Goal: Information Seeking & Learning: Check status

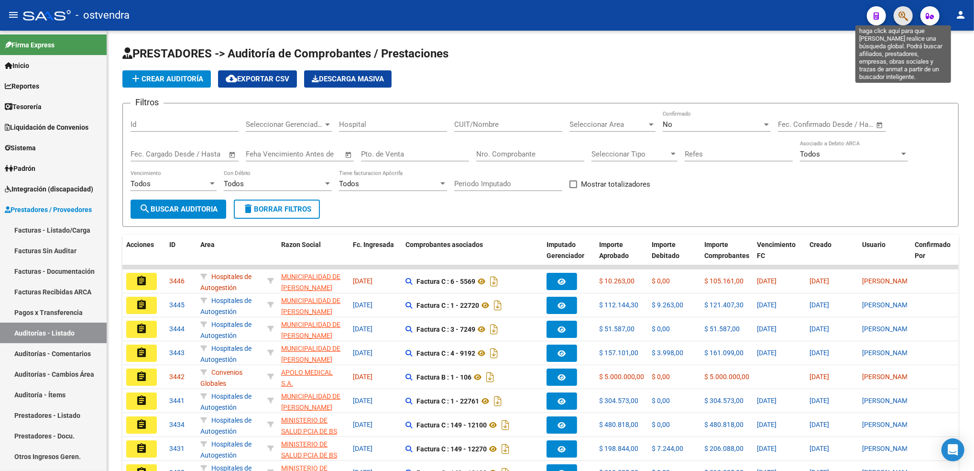
click at [902, 12] on icon "button" at bounding box center [904, 16] width 10 height 11
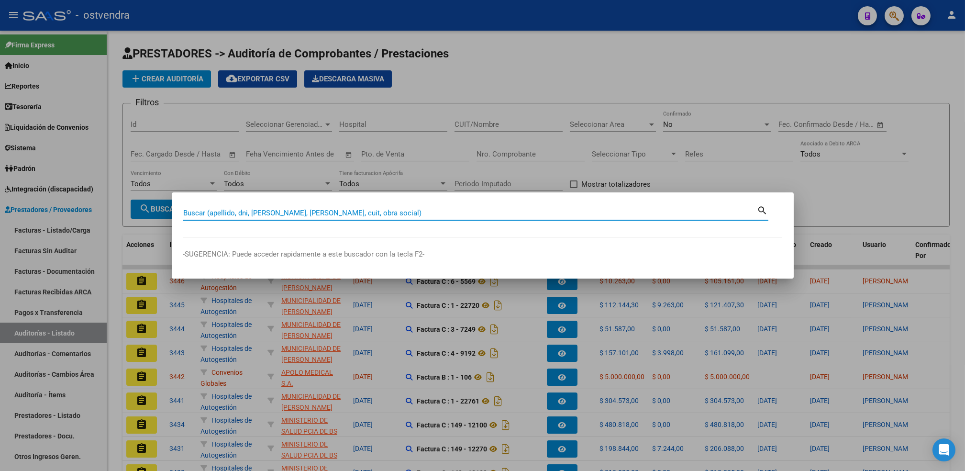
click at [468, 210] on input "Buscar (apellido, dni, [PERSON_NAME], [PERSON_NAME], cuit, obra social)" at bounding box center [470, 213] width 574 height 9
type input "20296678792"
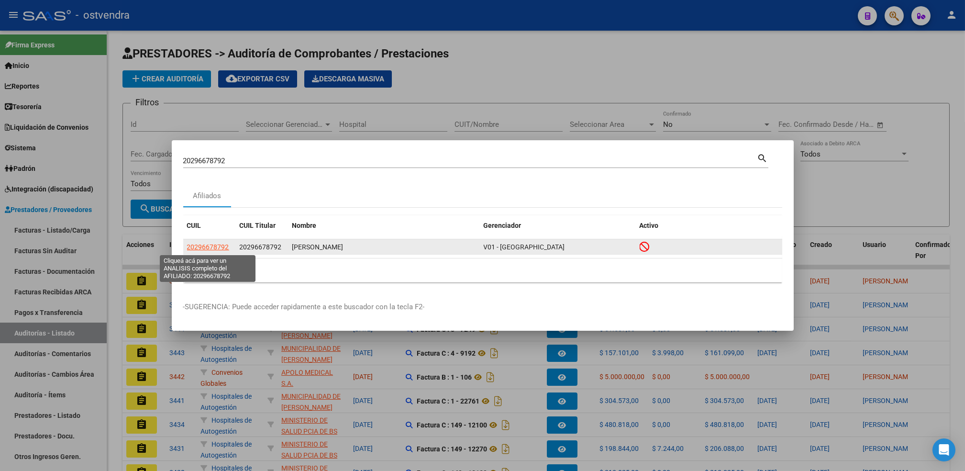
click at [204, 248] on span "20296678792" at bounding box center [208, 247] width 42 height 8
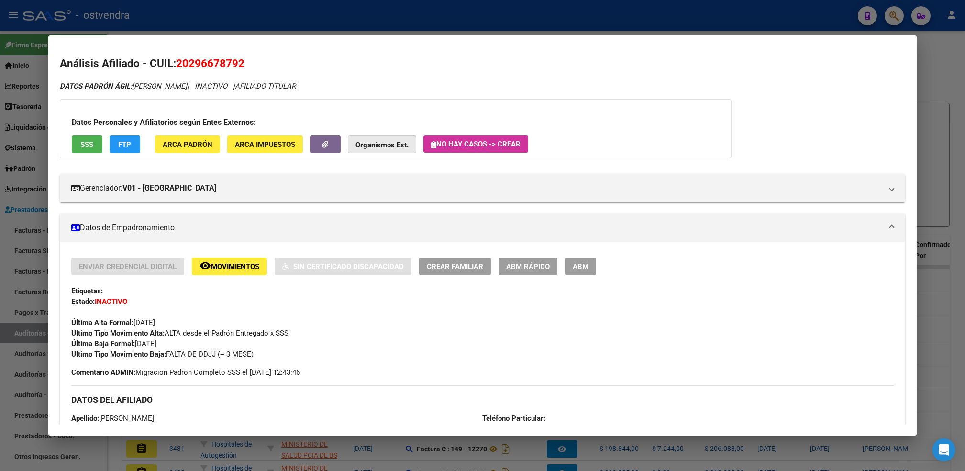
click at [387, 144] on strong "Organismos Ext." at bounding box center [381, 145] width 53 height 9
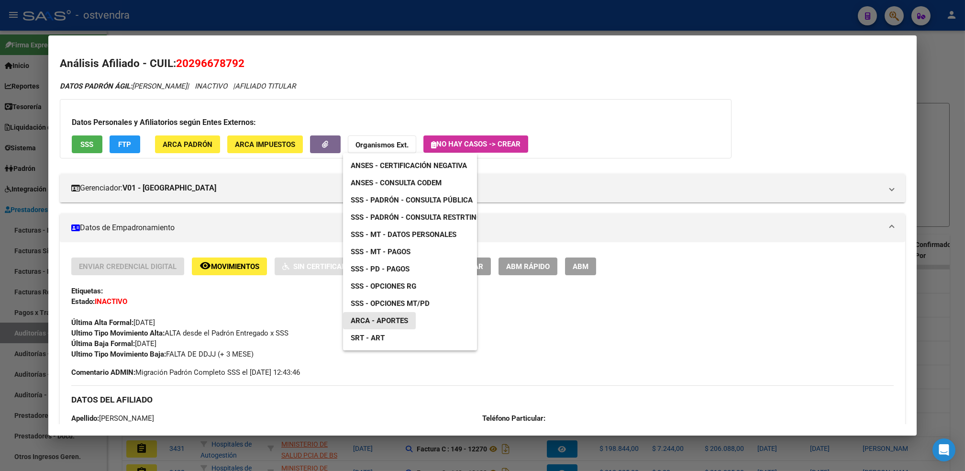
click at [392, 320] on span "ARCA - Aportes" at bounding box center [379, 320] width 57 height 9
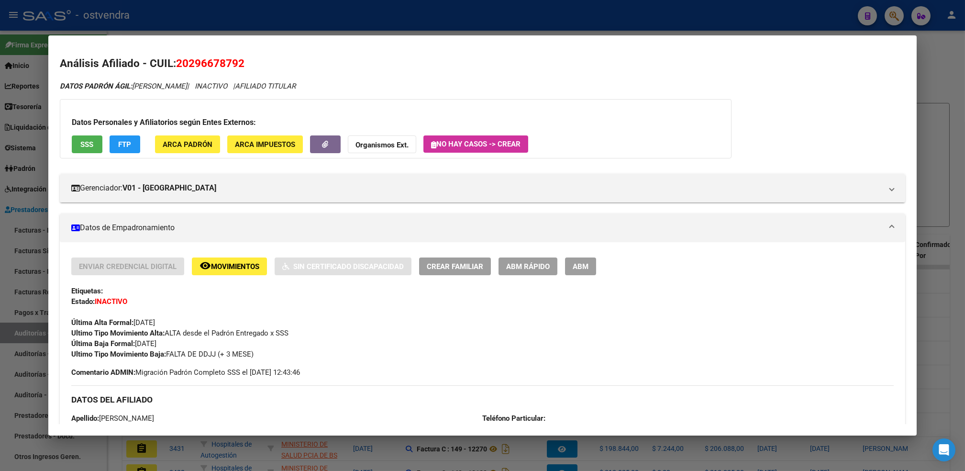
drag, startPoint x: 939, startPoint y: 50, endPoint x: 879, endPoint y: 24, distance: 64.7
click at [938, 50] on div at bounding box center [482, 235] width 965 height 471
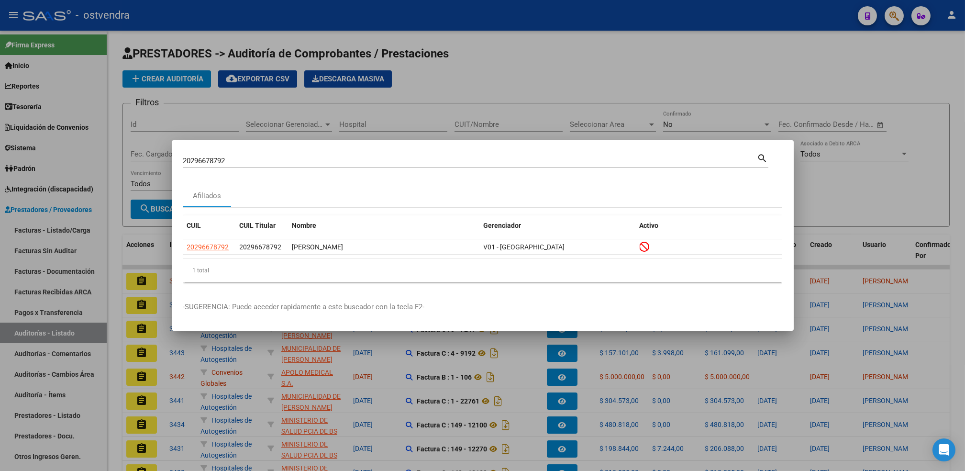
click at [900, 14] on div at bounding box center [482, 235] width 965 height 471
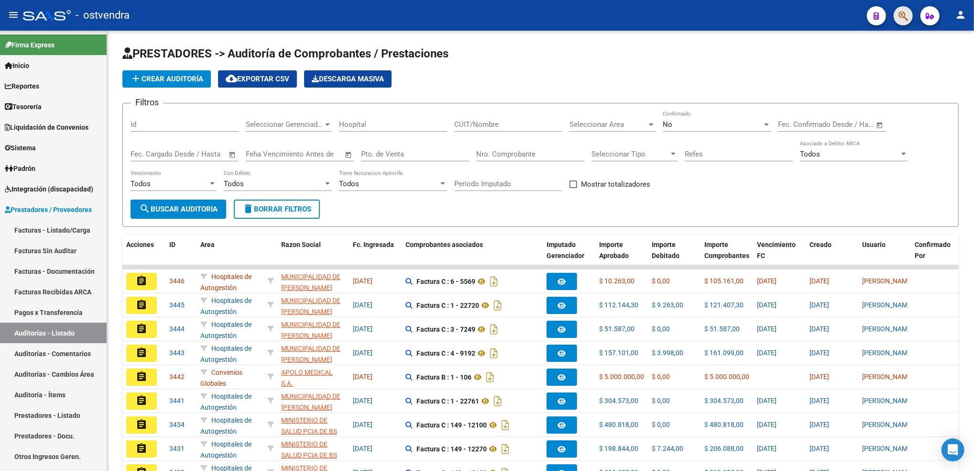
click at [898, 13] on button "button" at bounding box center [903, 15] width 19 height 19
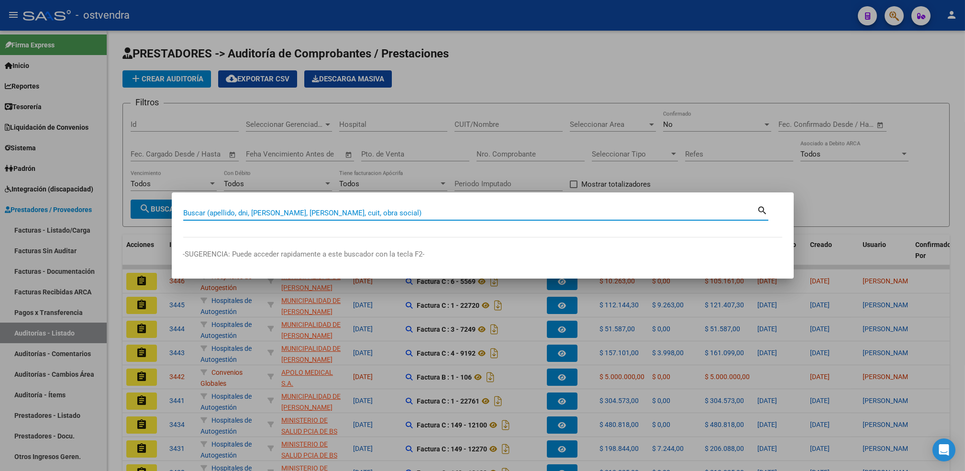
click at [409, 209] on input "Buscar (apellido, dni, [PERSON_NAME], [PERSON_NAME], cuit, obra social)" at bounding box center [470, 213] width 574 height 9
type input "20297900456"
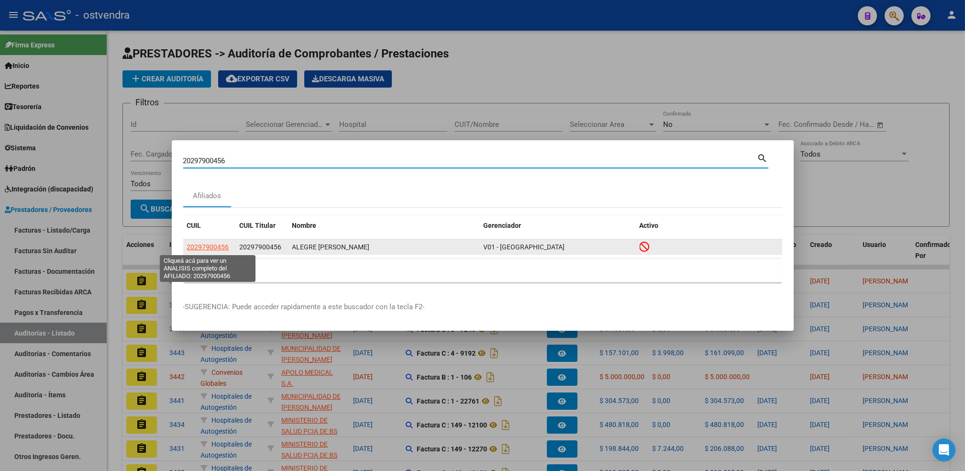
click at [213, 245] on span "20297900456" at bounding box center [208, 247] width 42 height 8
type textarea "20297900456"
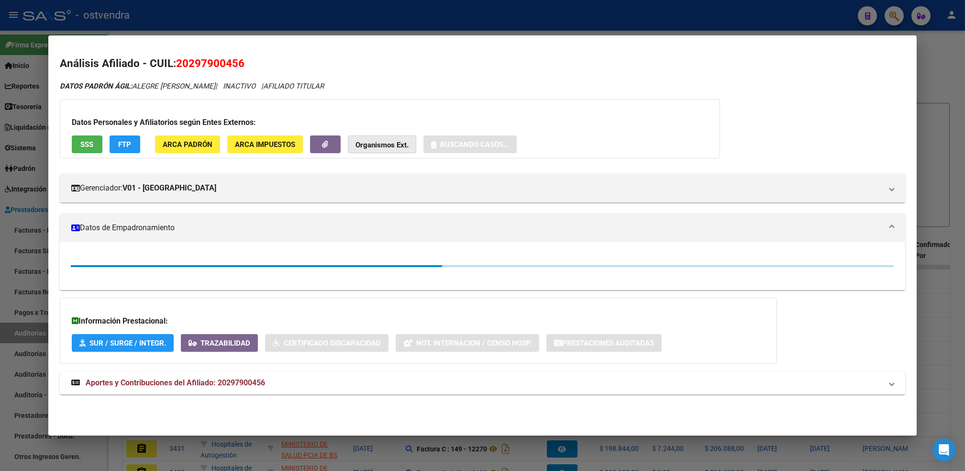
click at [389, 143] on strong "Organismos Ext." at bounding box center [381, 145] width 53 height 9
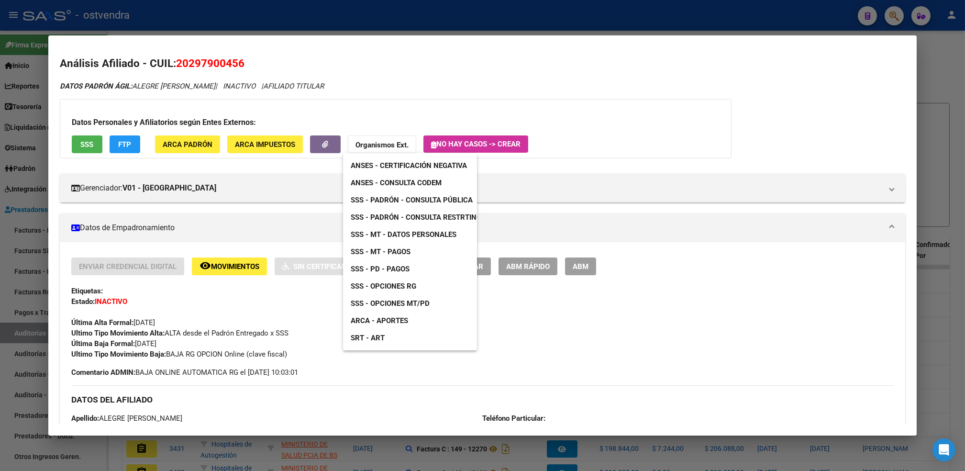
click at [440, 197] on span "SSS - Padrón - Consulta Pública" at bounding box center [412, 200] width 122 height 9
